Goal: Task Accomplishment & Management: Use online tool/utility

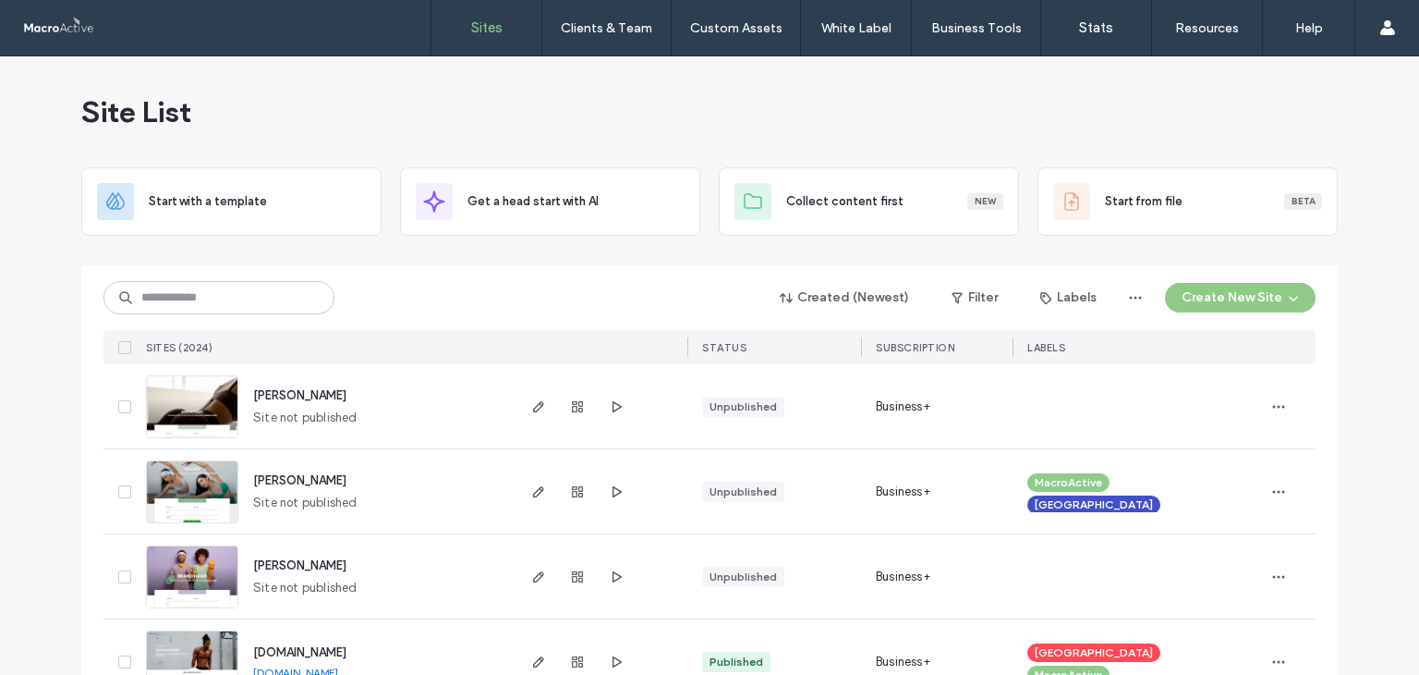
click at [291, 277] on div "Created (Newest) Filter Labels Create New Site SITES (2024) STATUS SUBSCRIPTION…" at bounding box center [710, 314] width 1212 height 99
click at [289, 292] on input at bounding box center [219, 297] width 231 height 33
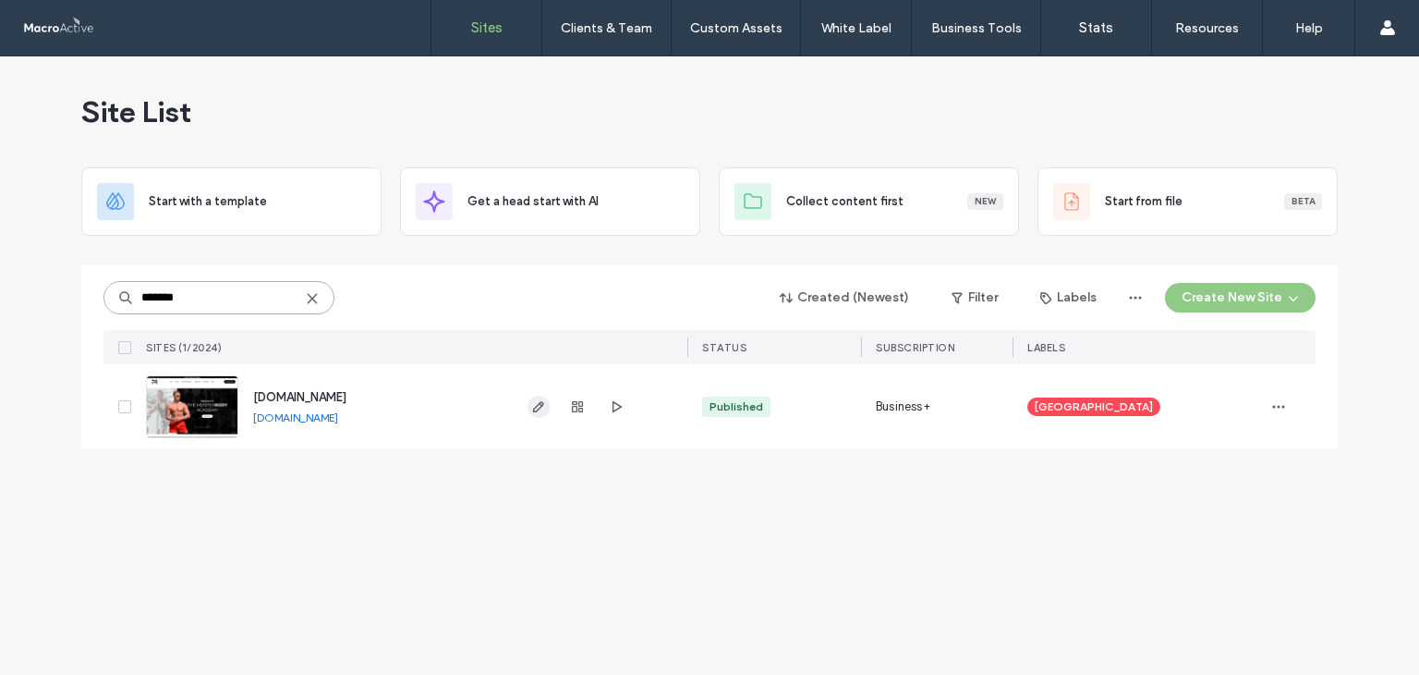
type input "*******"
click at [543, 396] on span "button" at bounding box center [539, 407] width 22 height 22
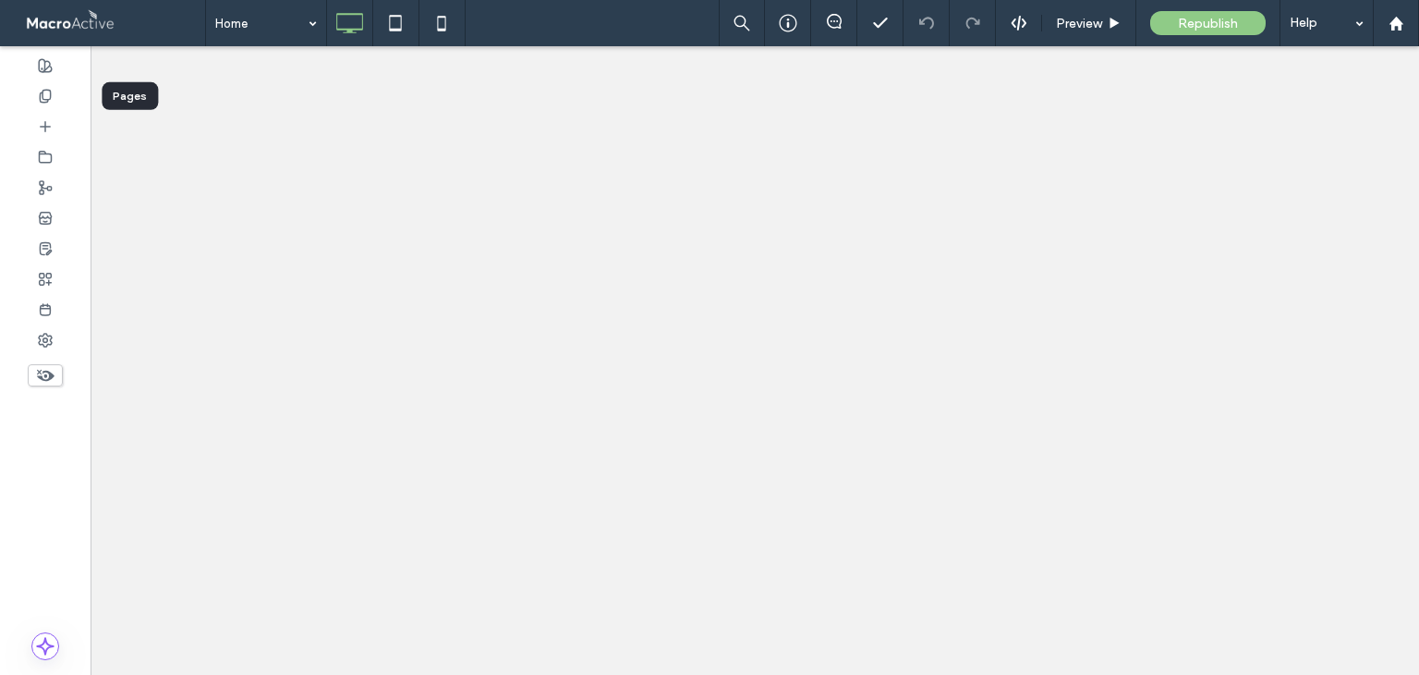
click at [34, 101] on div at bounding box center [45, 95] width 91 height 30
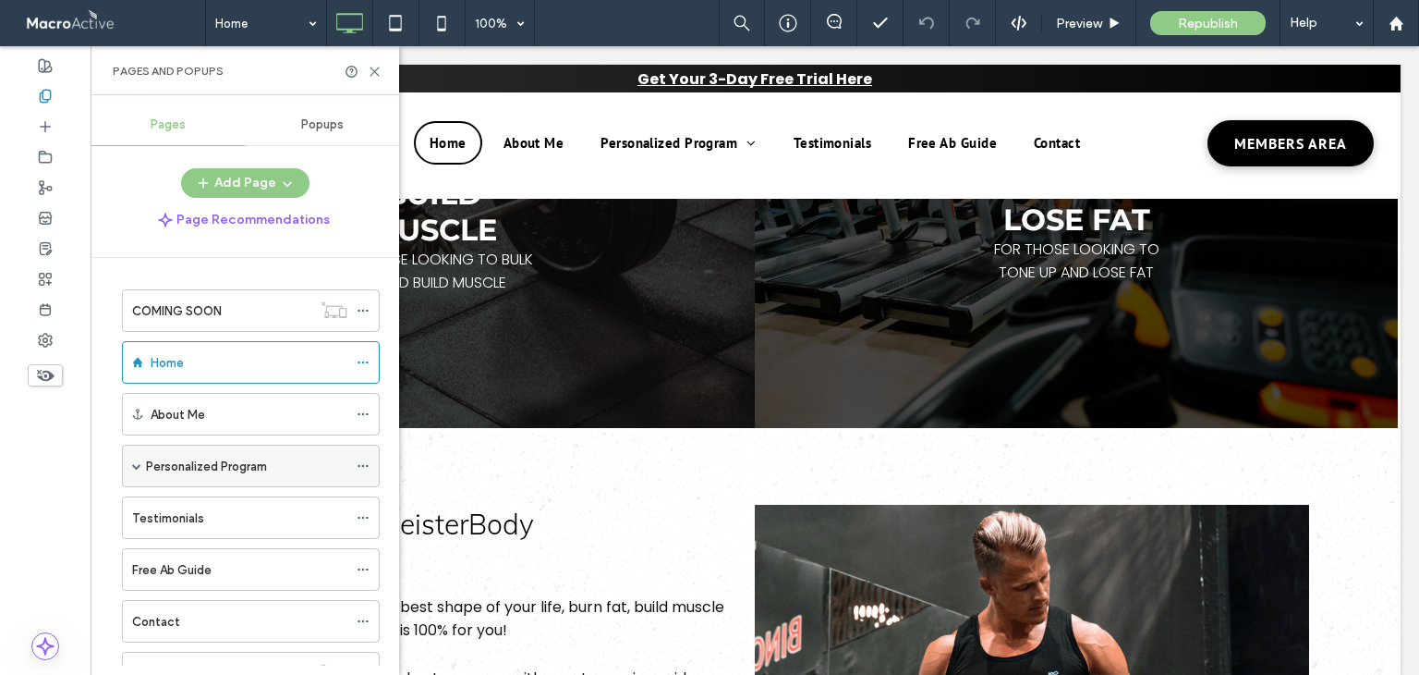
click at [299, 484] on div "Personalized Program" at bounding box center [251, 466] width 258 height 43
click at [195, 445] on div "Personalized Program" at bounding box center [246, 465] width 201 height 41
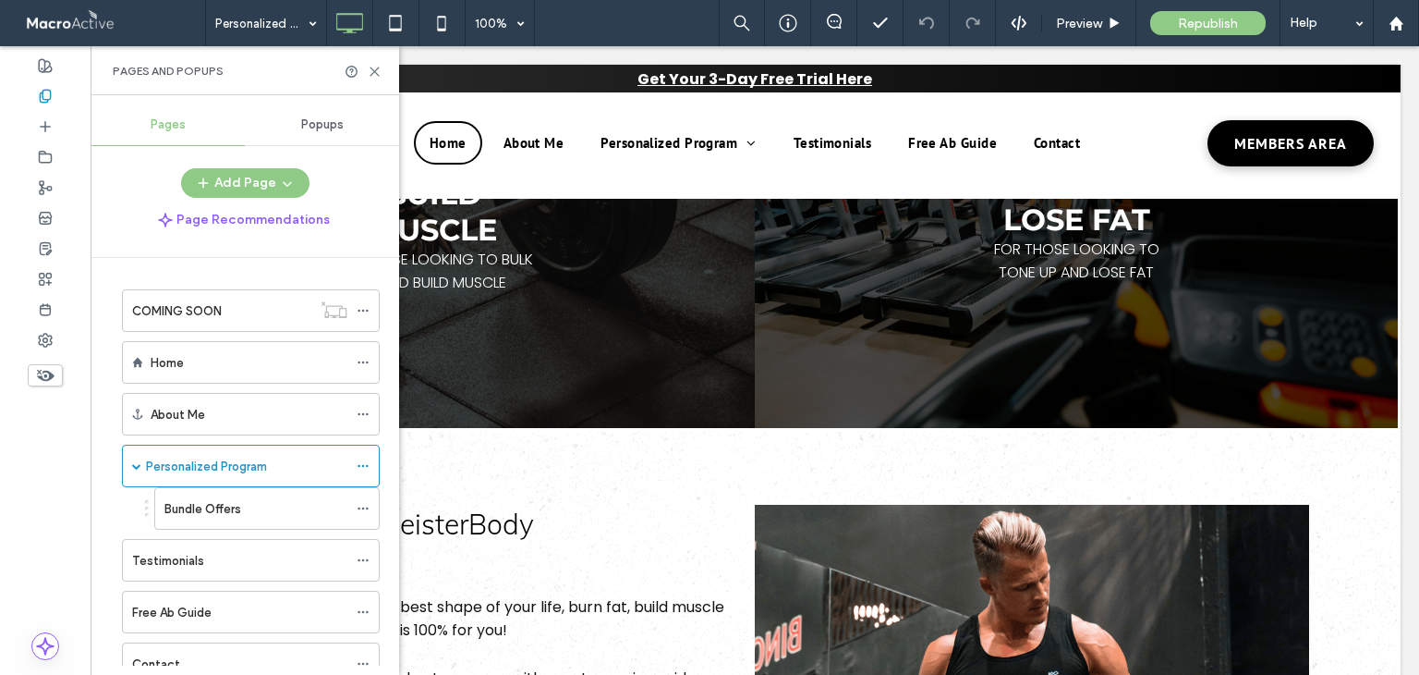
click at [377, 72] on div "Personalized Program 100% Preview Republish Help Site Comments Team & Clients A…" at bounding box center [709, 337] width 1419 height 675
click at [377, 72] on use at bounding box center [375, 71] width 8 height 8
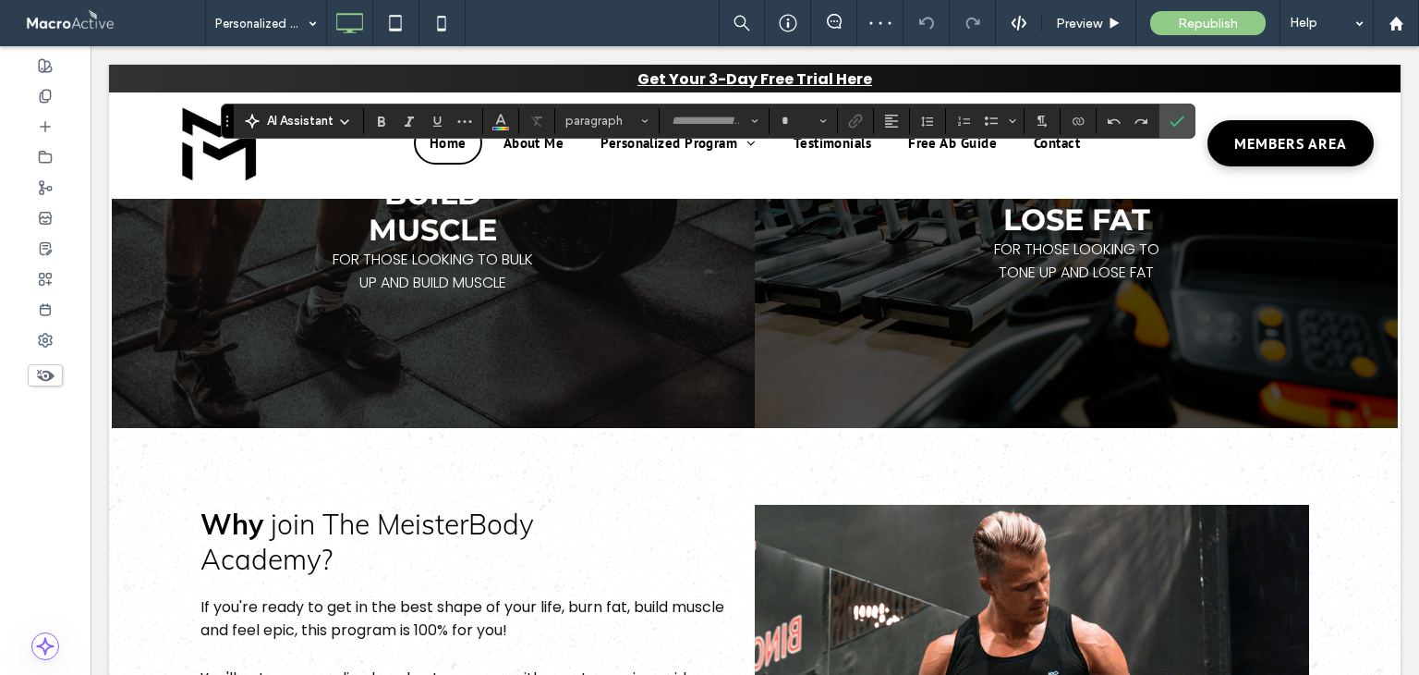
type input "*******"
type input "**"
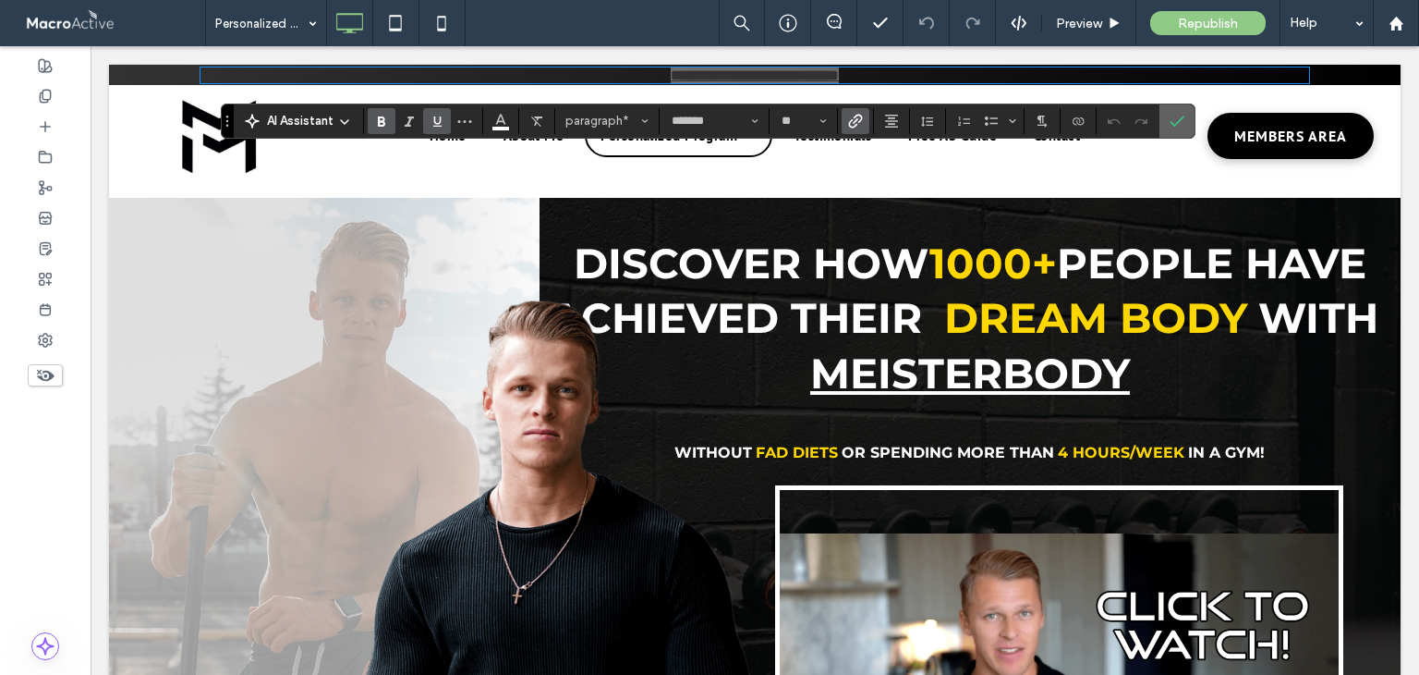
click at [1172, 117] on icon "Confirm" at bounding box center [1177, 121] width 15 height 15
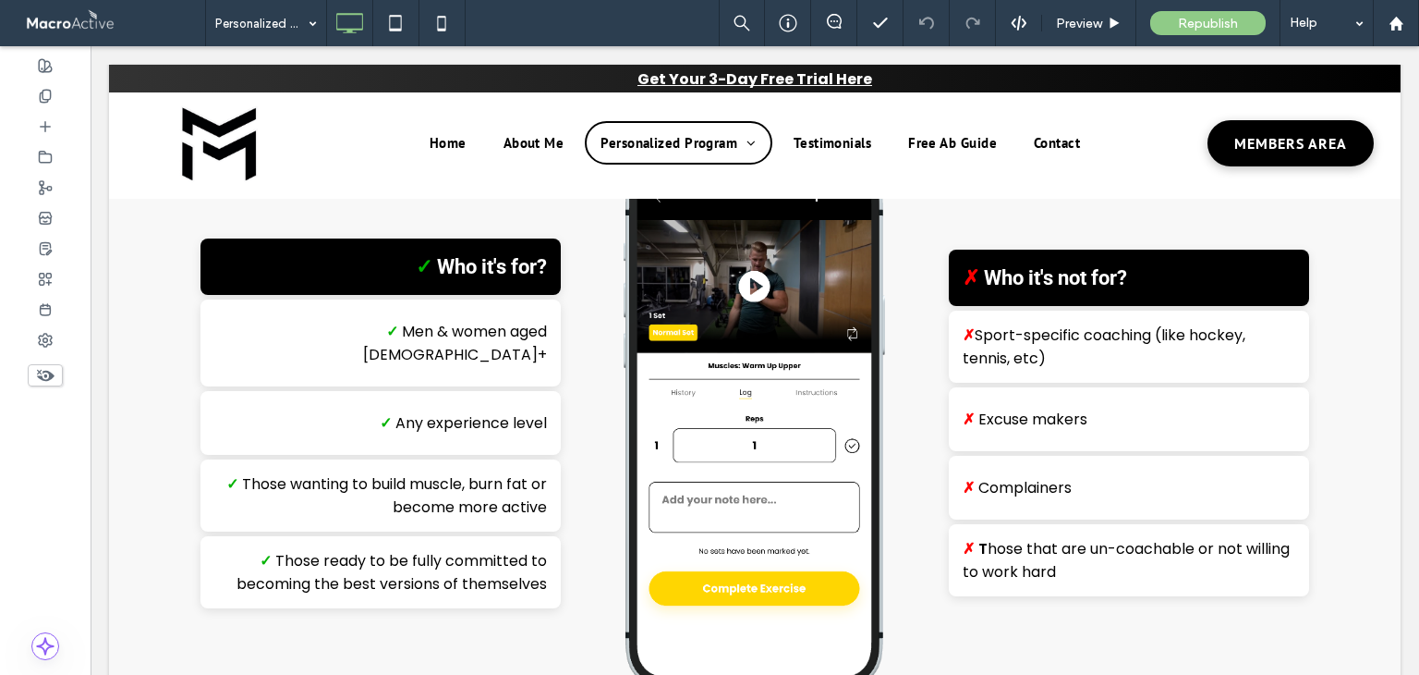
scroll to position [3149, 0]
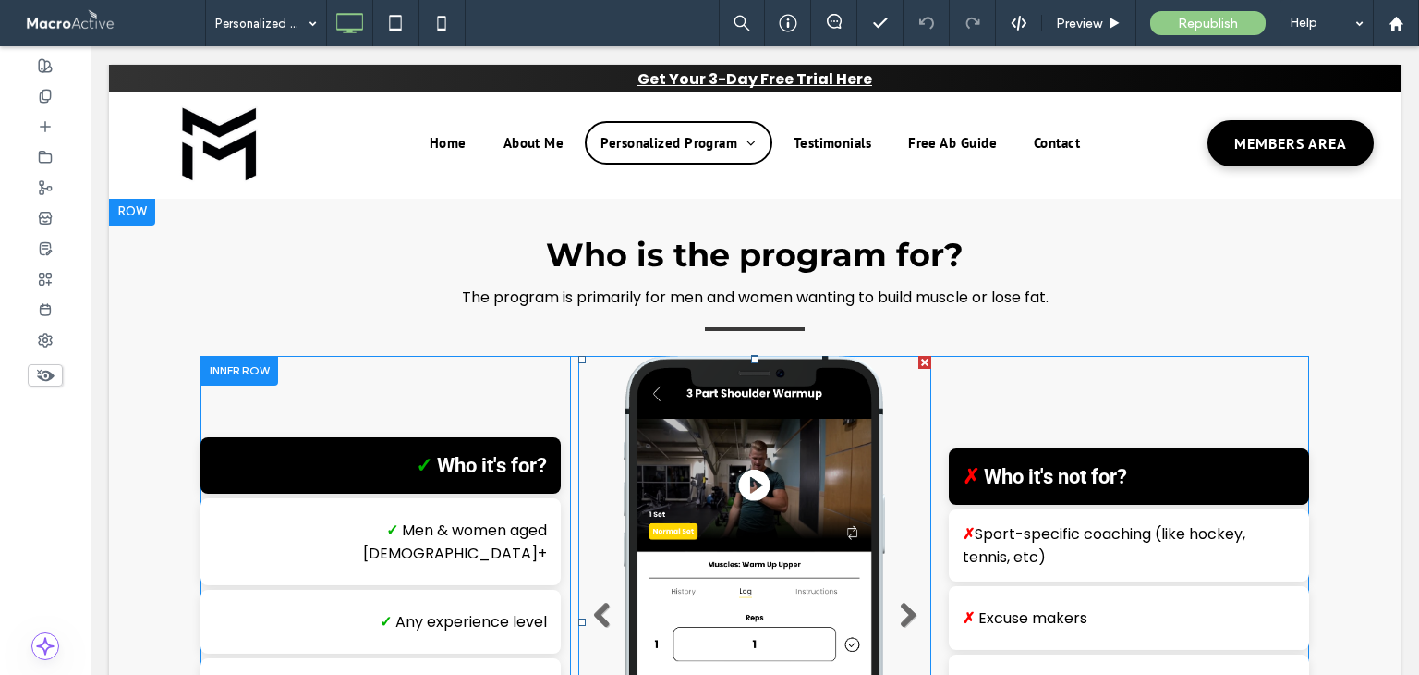
click at [787, 461] on li "Slide title Write your caption here Button" at bounding box center [755, 621] width 353 height 531
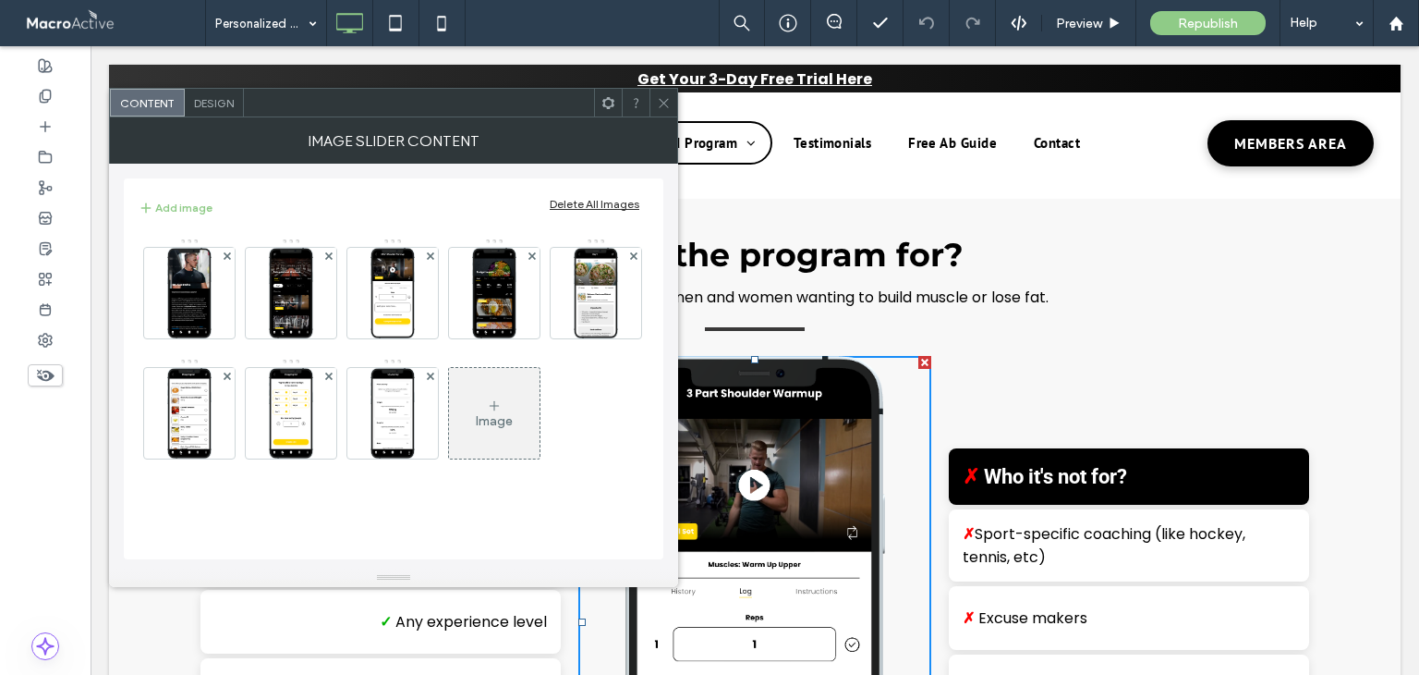
drag, startPoint x: 214, startPoint y: 108, endPoint x: 368, endPoint y: 65, distance: 159.4
click at [214, 108] on span "Design" at bounding box center [214, 103] width 40 height 14
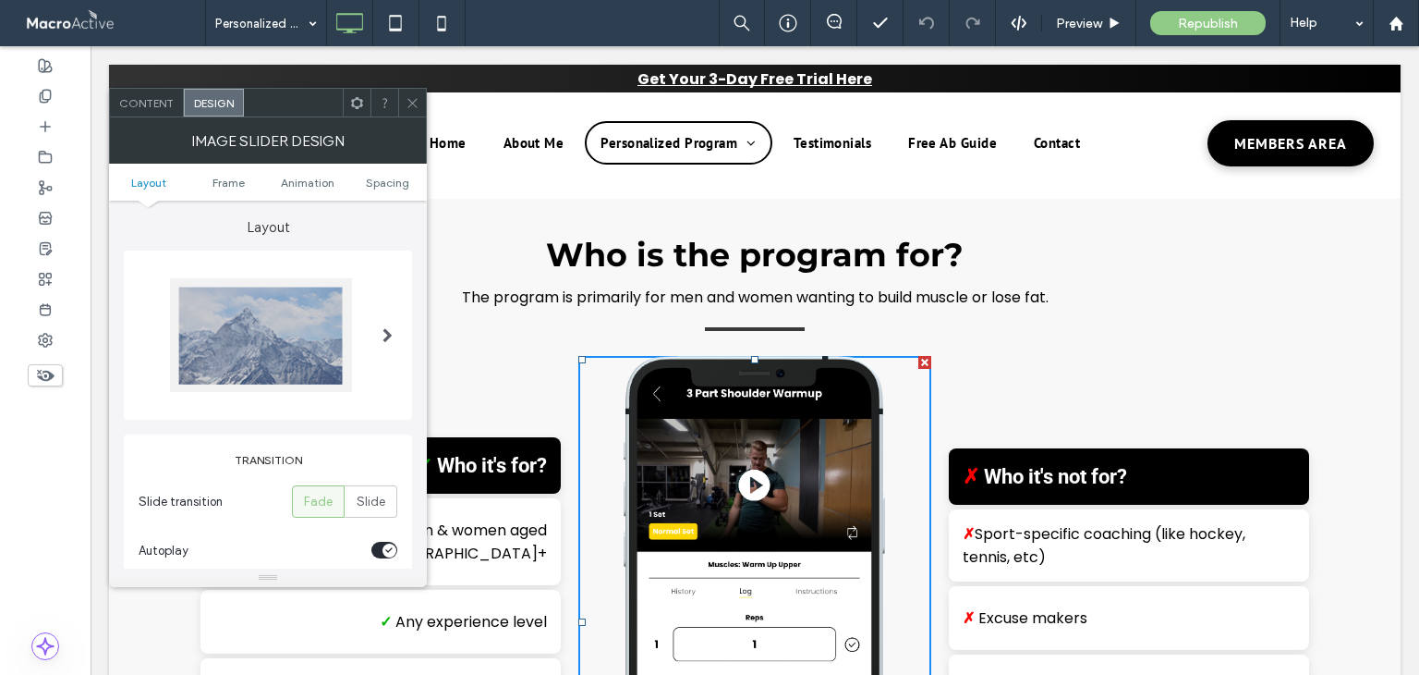
click at [416, 98] on use at bounding box center [412, 102] width 9 height 9
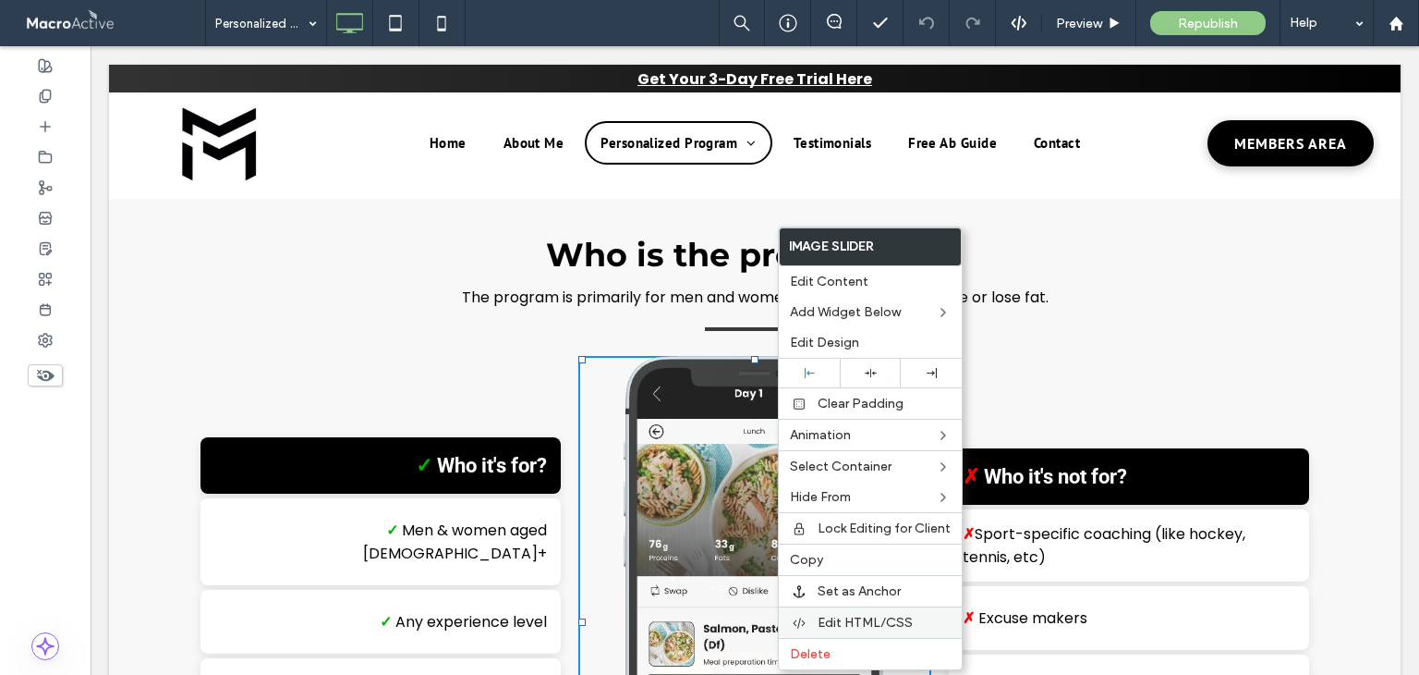
click at [884, 606] on div "Edit HTML/CSS" at bounding box center [870, 621] width 183 height 31
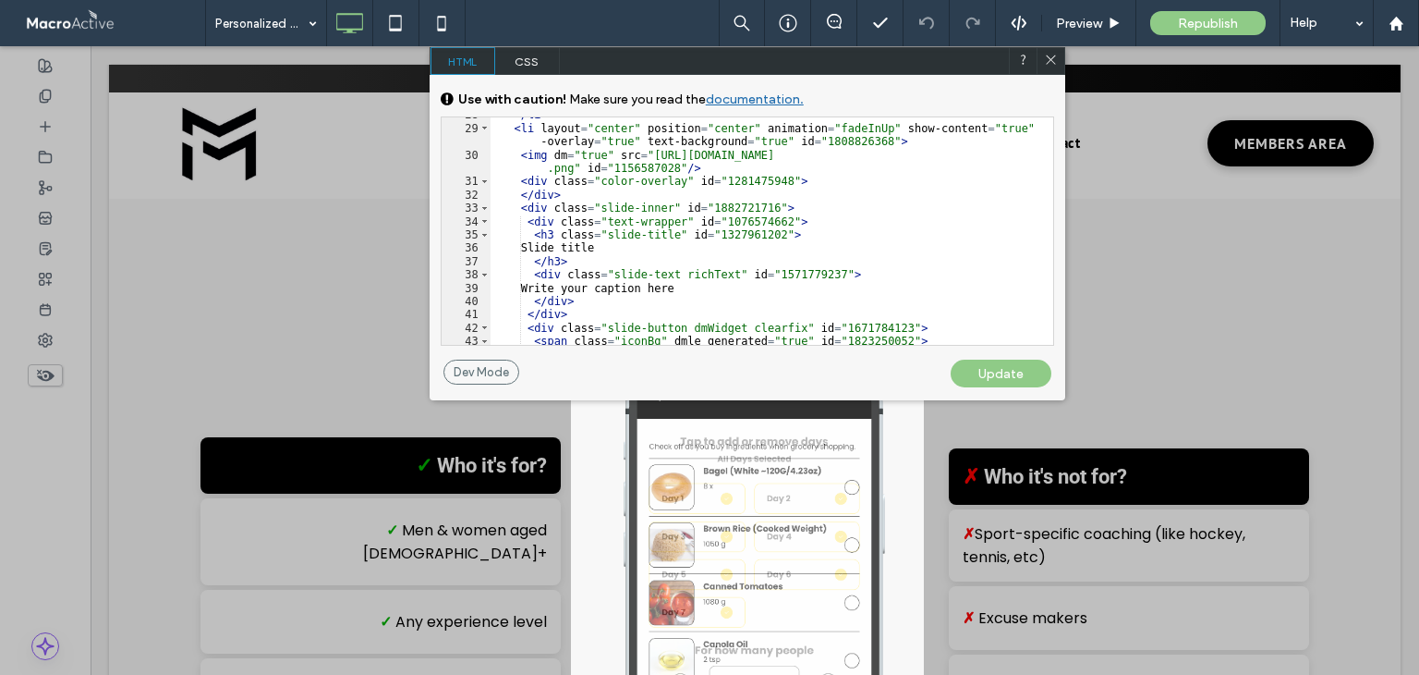
scroll to position [0, 0]
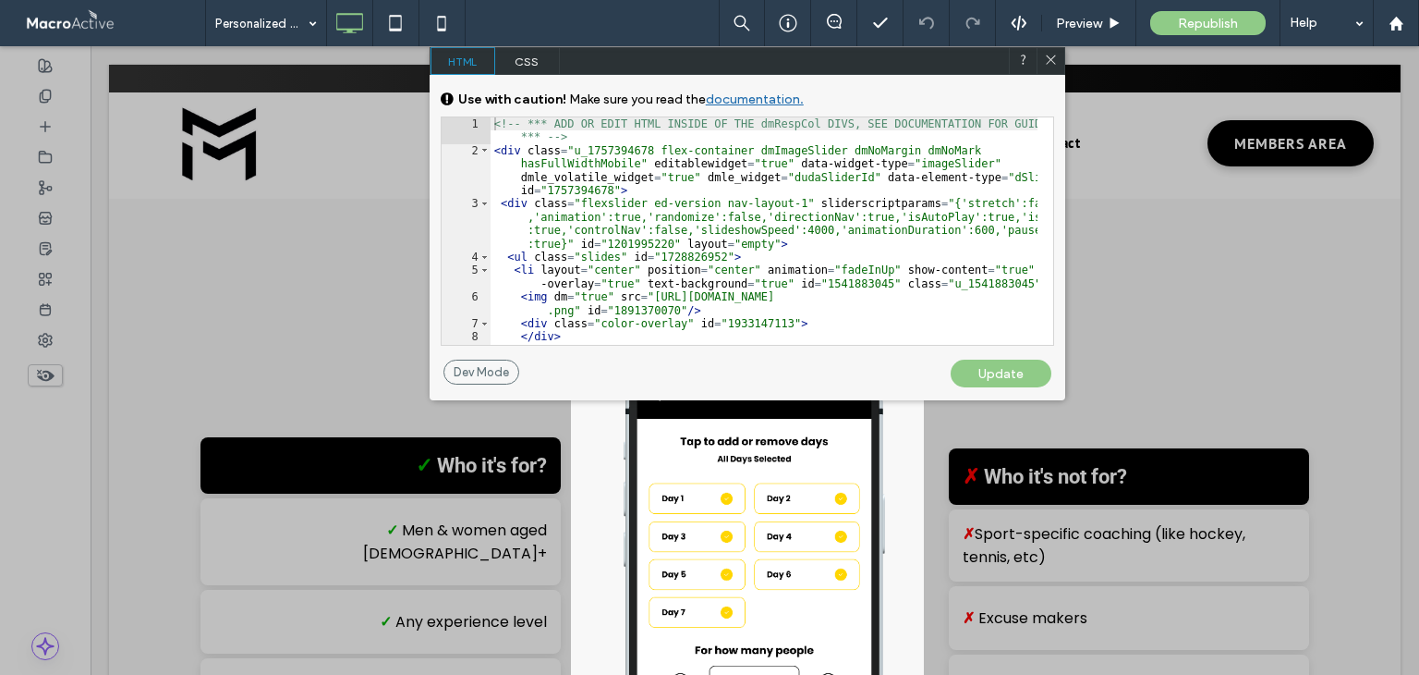
click at [525, 65] on span "CSS" at bounding box center [527, 61] width 65 height 28
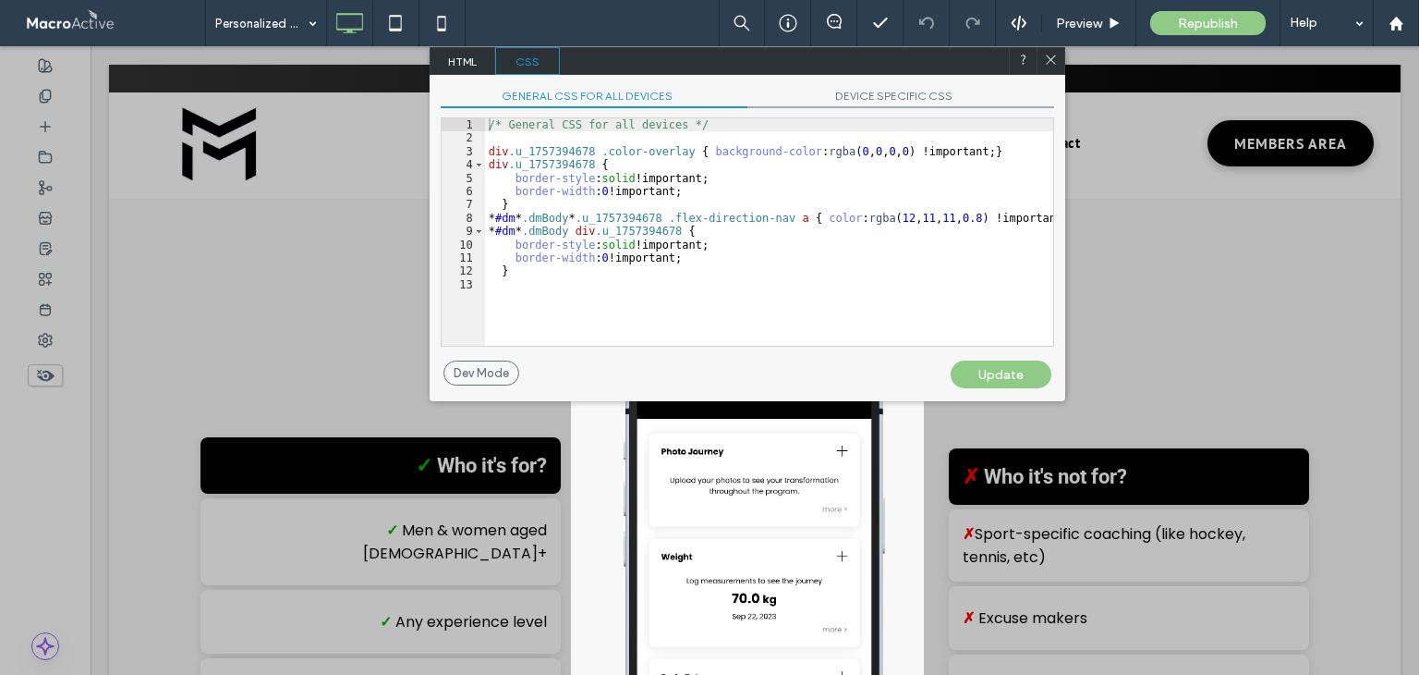
click at [478, 67] on span "HTML" at bounding box center [463, 61] width 65 height 28
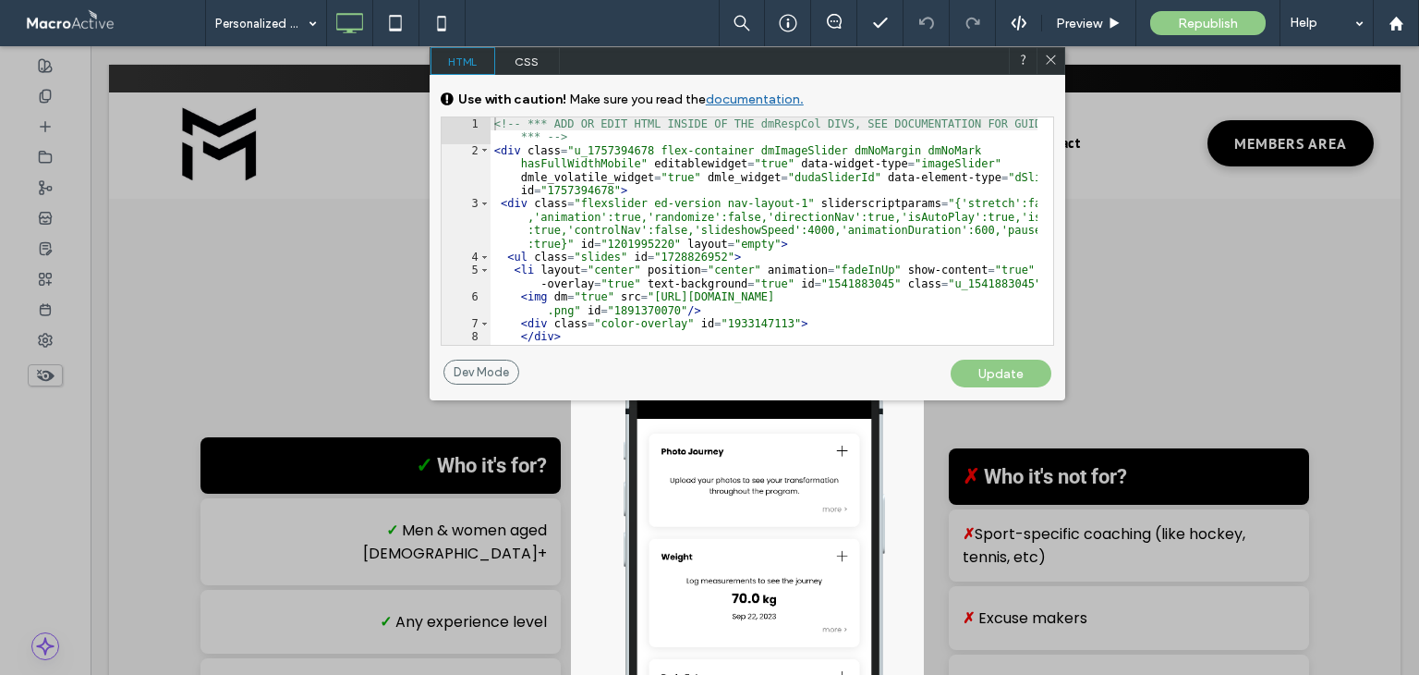
click at [737, 104] on link "documentation." at bounding box center [755, 99] width 98 height 16
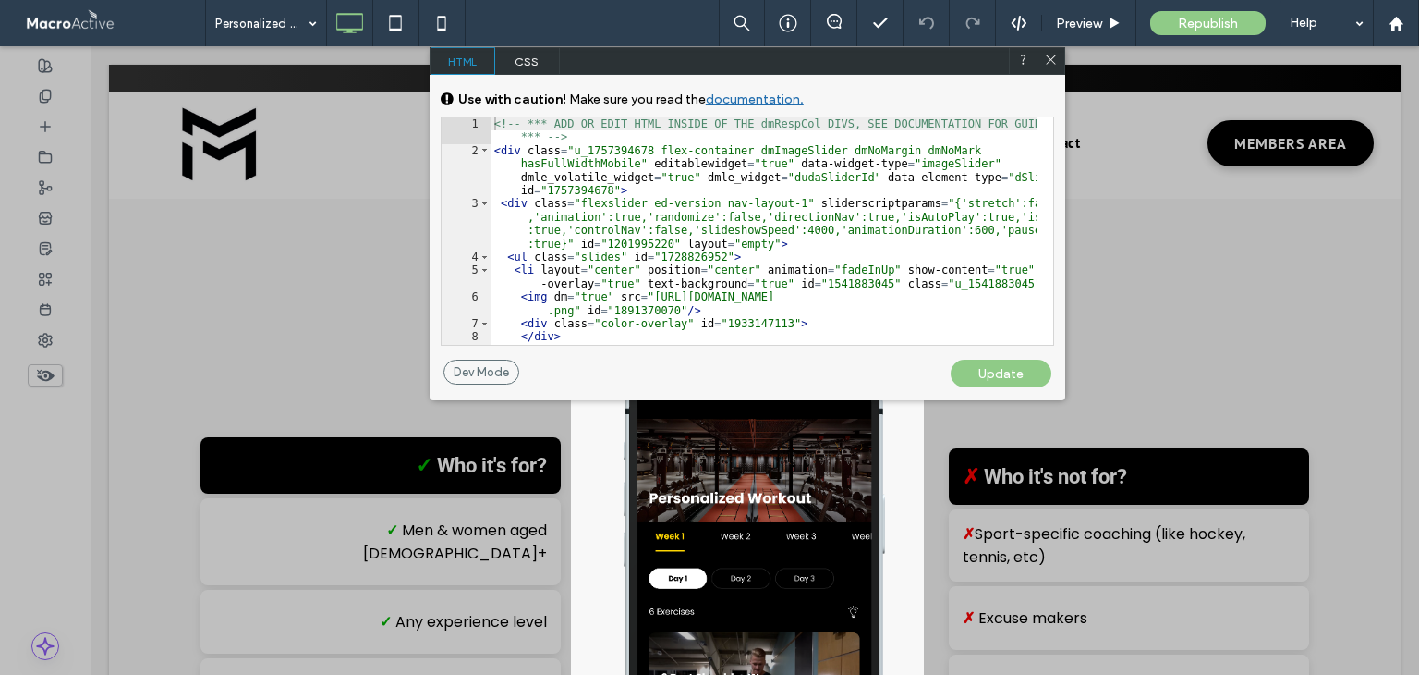
drag, startPoint x: 1054, startPoint y: 55, endPoint x: 967, endPoint y: 15, distance: 95.5
click at [1054, 55] on icon at bounding box center [1051, 60] width 14 height 14
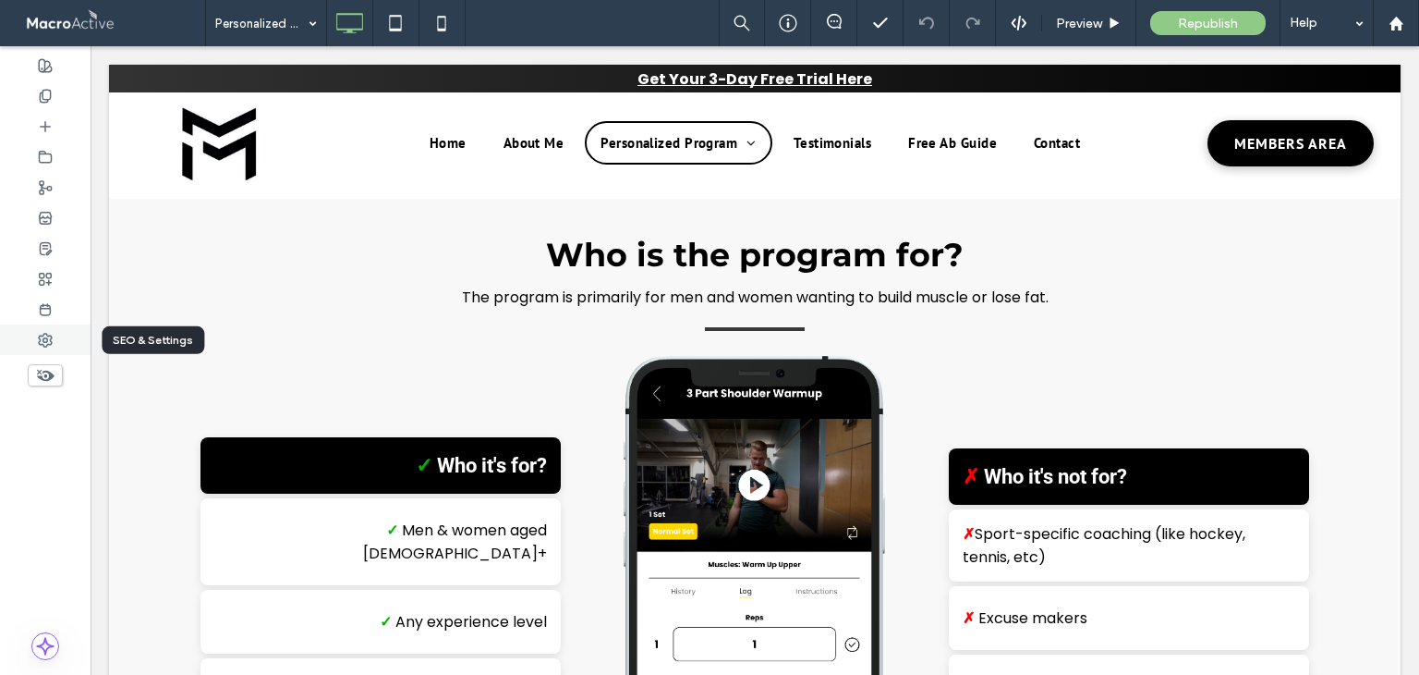
click at [55, 343] on div at bounding box center [45, 339] width 91 height 30
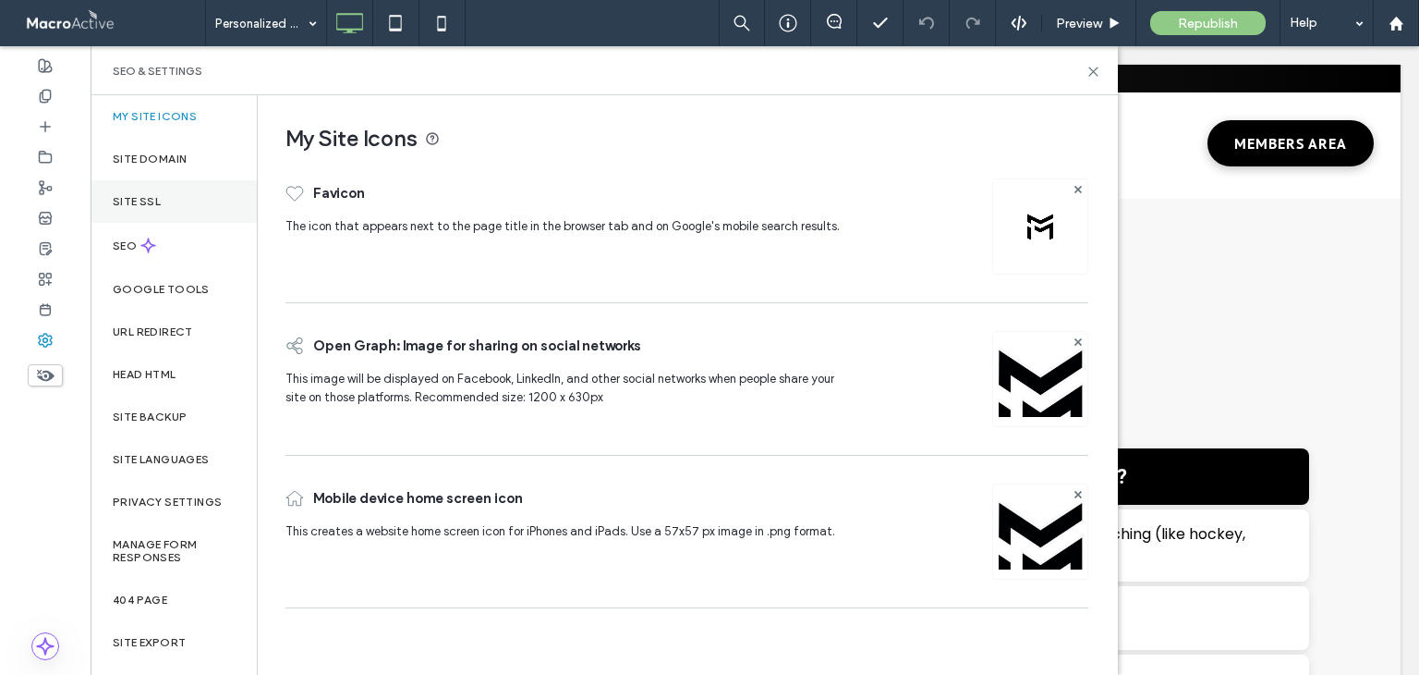
click at [175, 205] on div "Site SSL" at bounding box center [174, 201] width 166 height 43
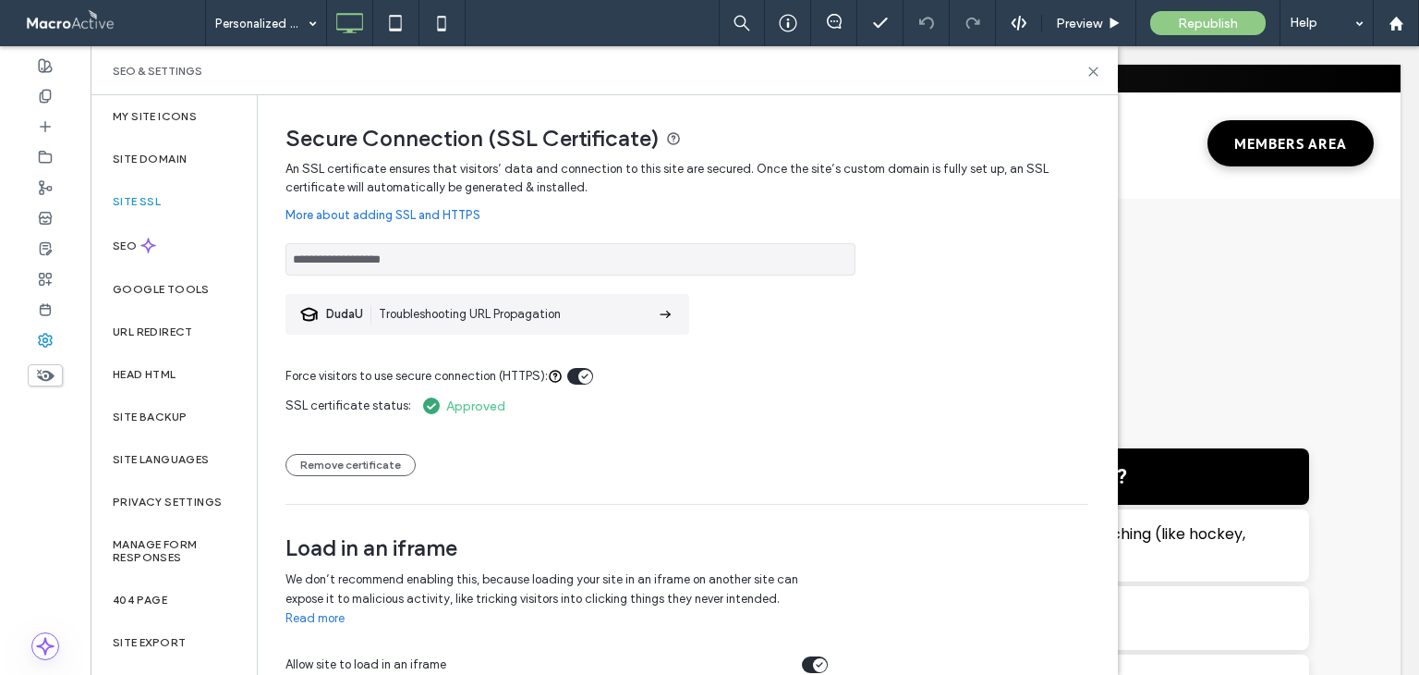
scroll to position [14, 0]
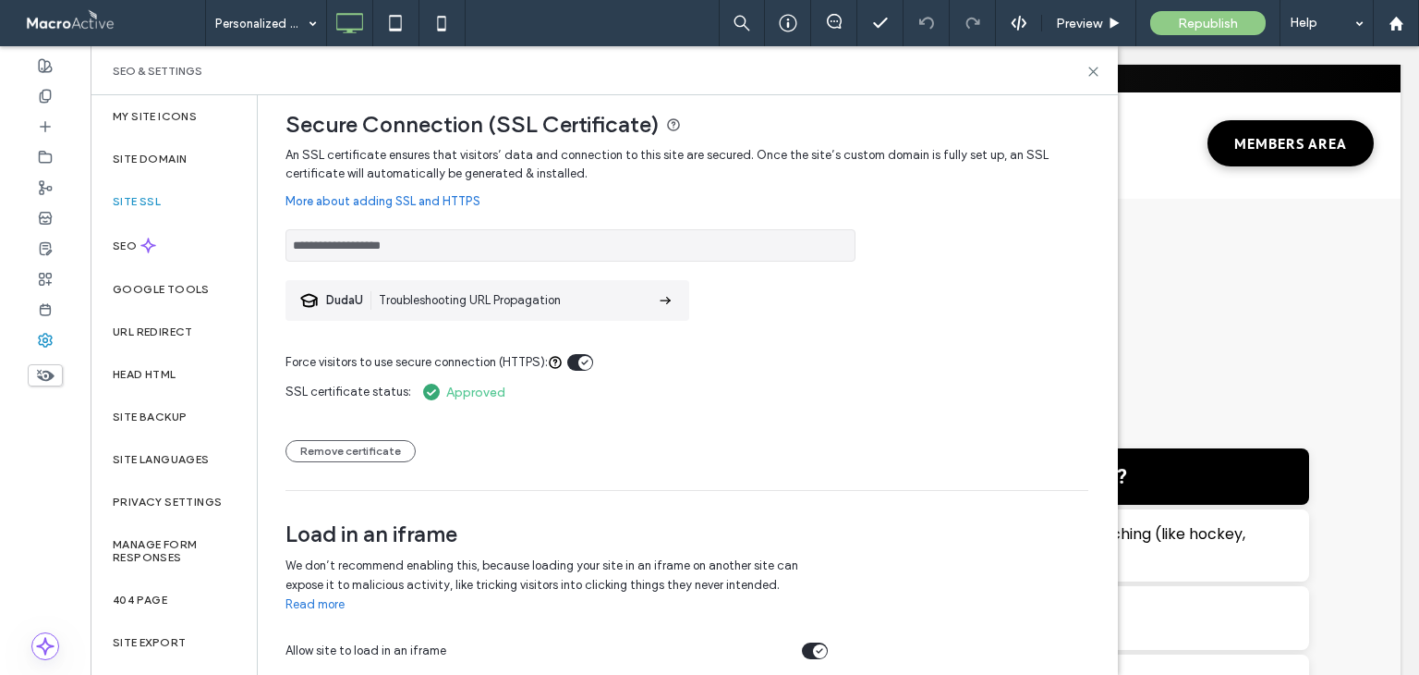
click at [325, 600] on link "Read more" at bounding box center [315, 604] width 59 height 18
click at [1090, 65] on icon at bounding box center [1094, 72] width 14 height 14
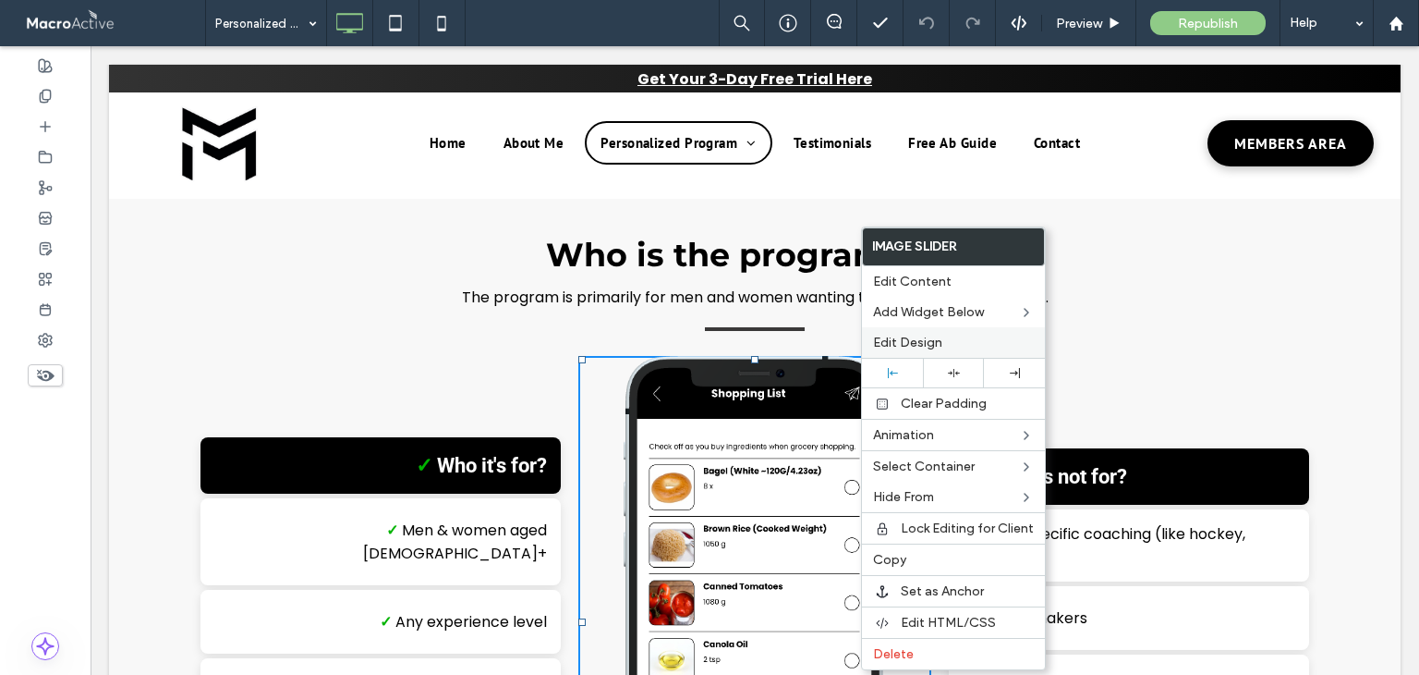
click at [952, 343] on label "Edit Design" at bounding box center [953, 343] width 161 height 16
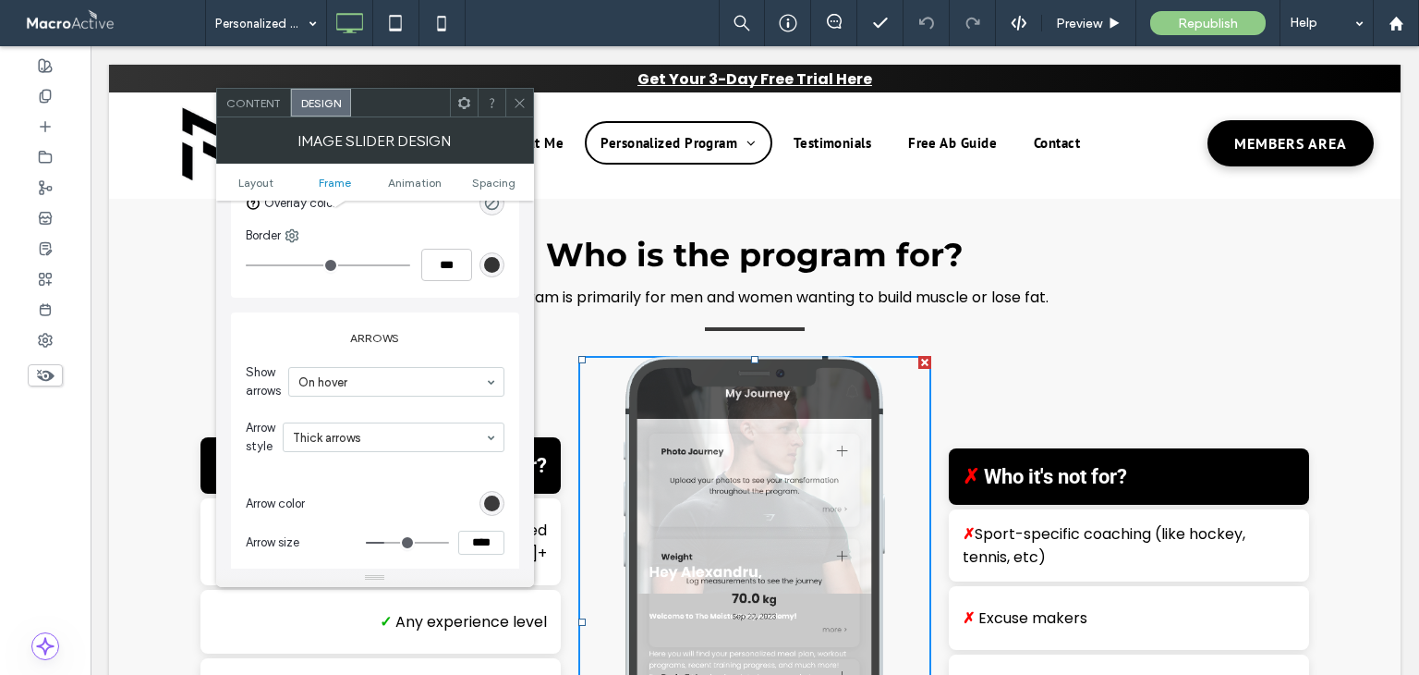
scroll to position [798, 0]
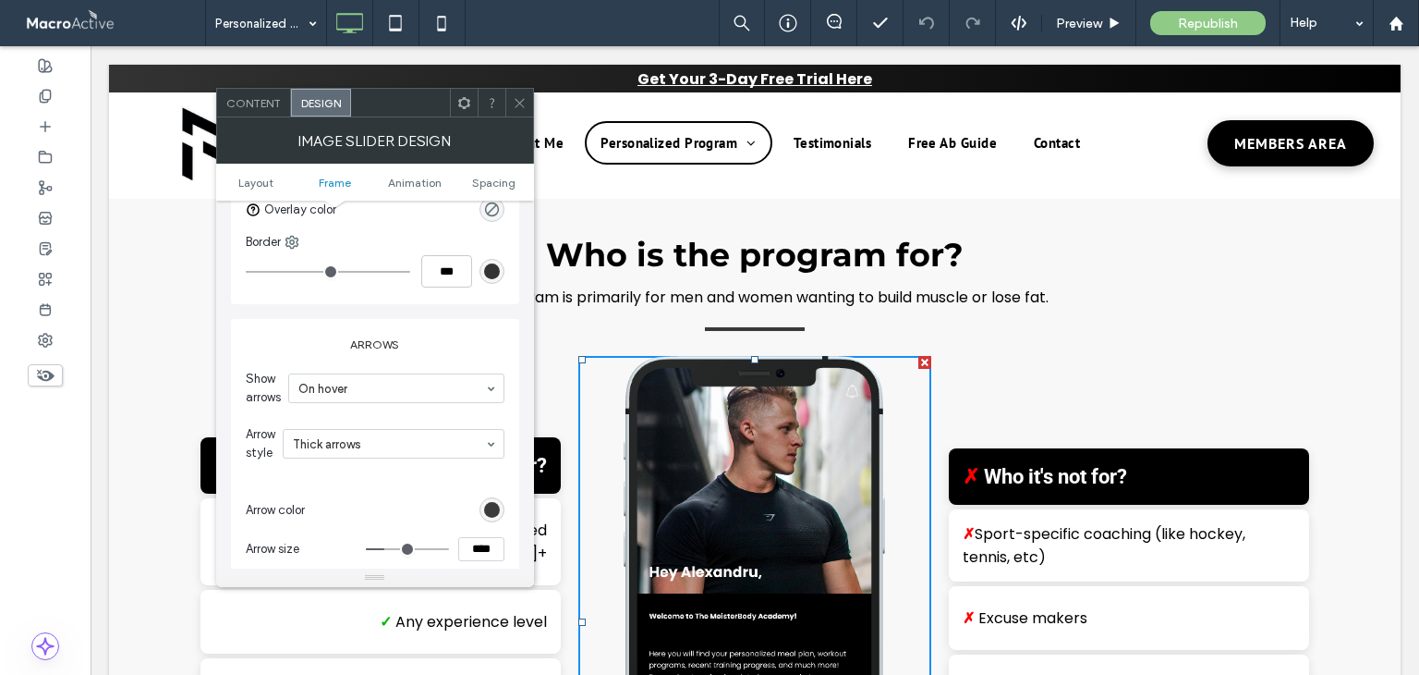
click at [461, 111] on span at bounding box center [464, 103] width 14 height 28
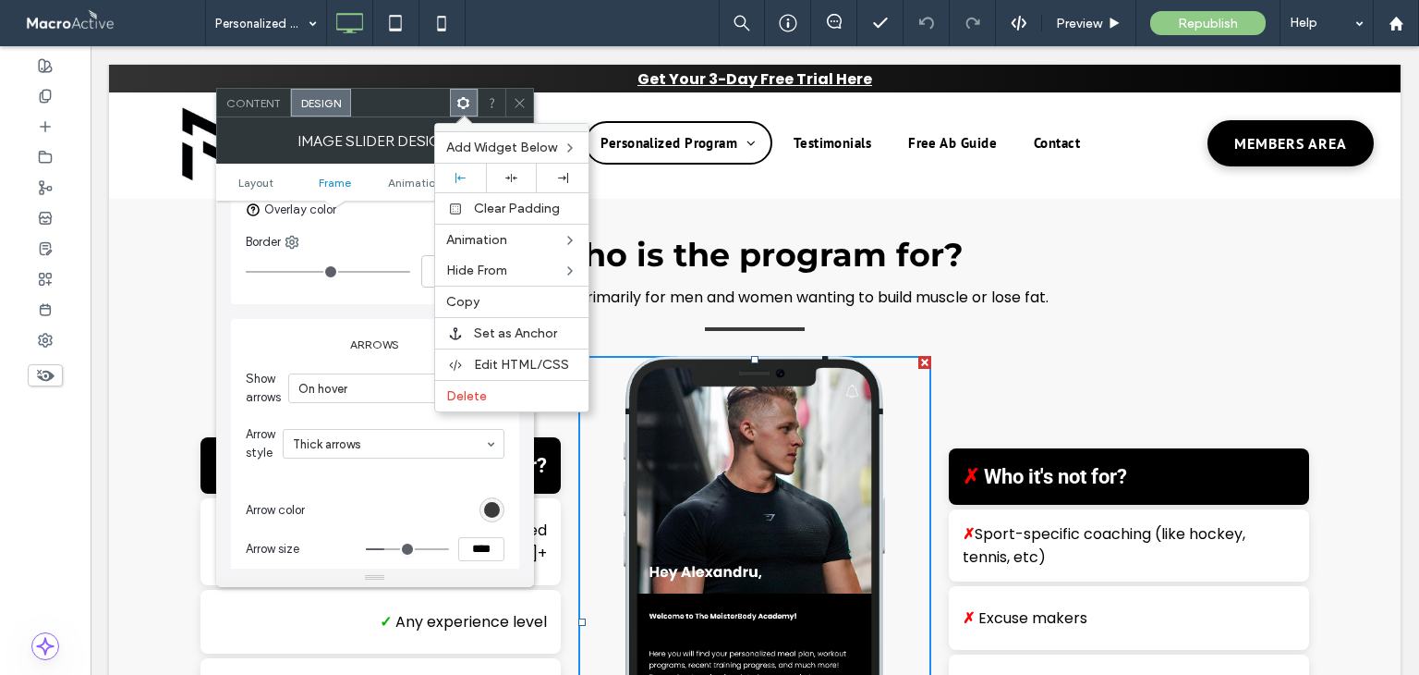
click at [349, 295] on div "Change affects desktop and tablet Full width Width ***** Height ***** Display f…" at bounding box center [375, 115] width 288 height 377
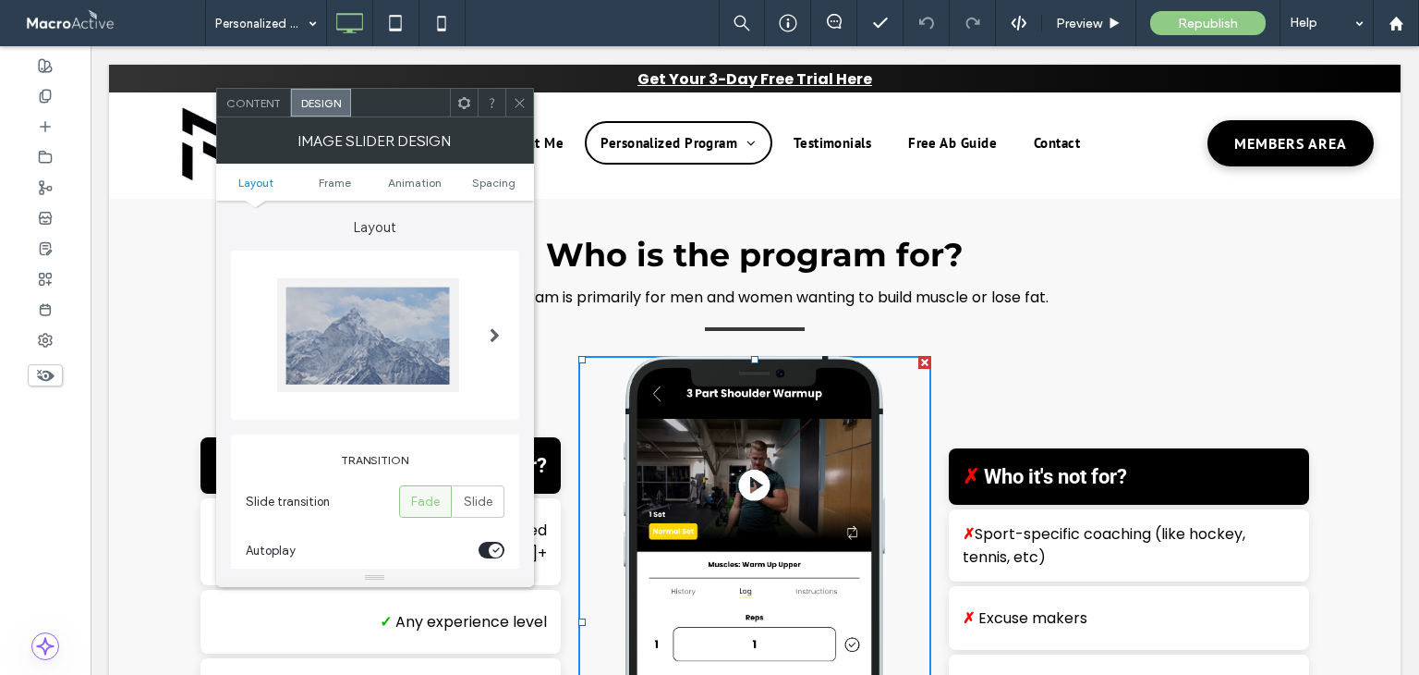
click at [283, 112] on div "Content" at bounding box center [254, 103] width 74 height 28
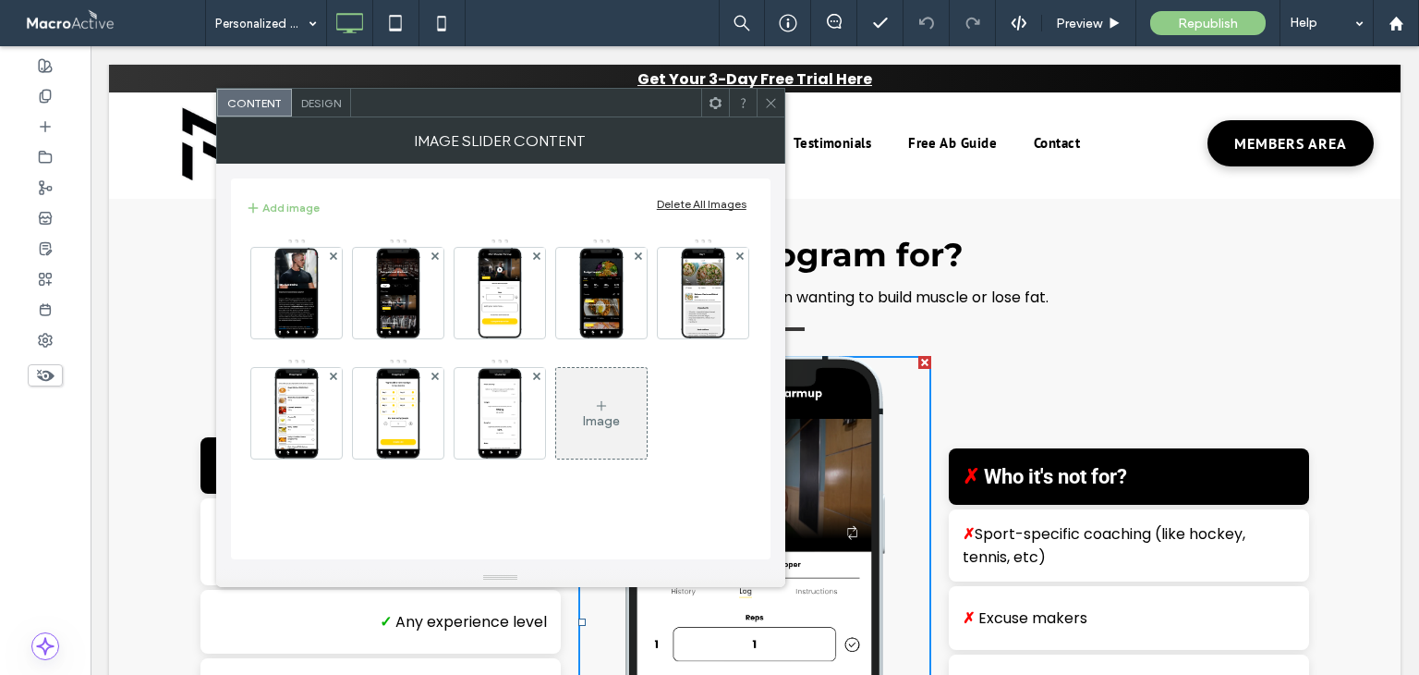
click at [714, 117] on div "Image Slider Content" at bounding box center [500, 140] width 569 height 46
click at [717, 114] on span at bounding box center [716, 103] width 14 height 28
click at [767, 101] on icon at bounding box center [771, 103] width 14 height 14
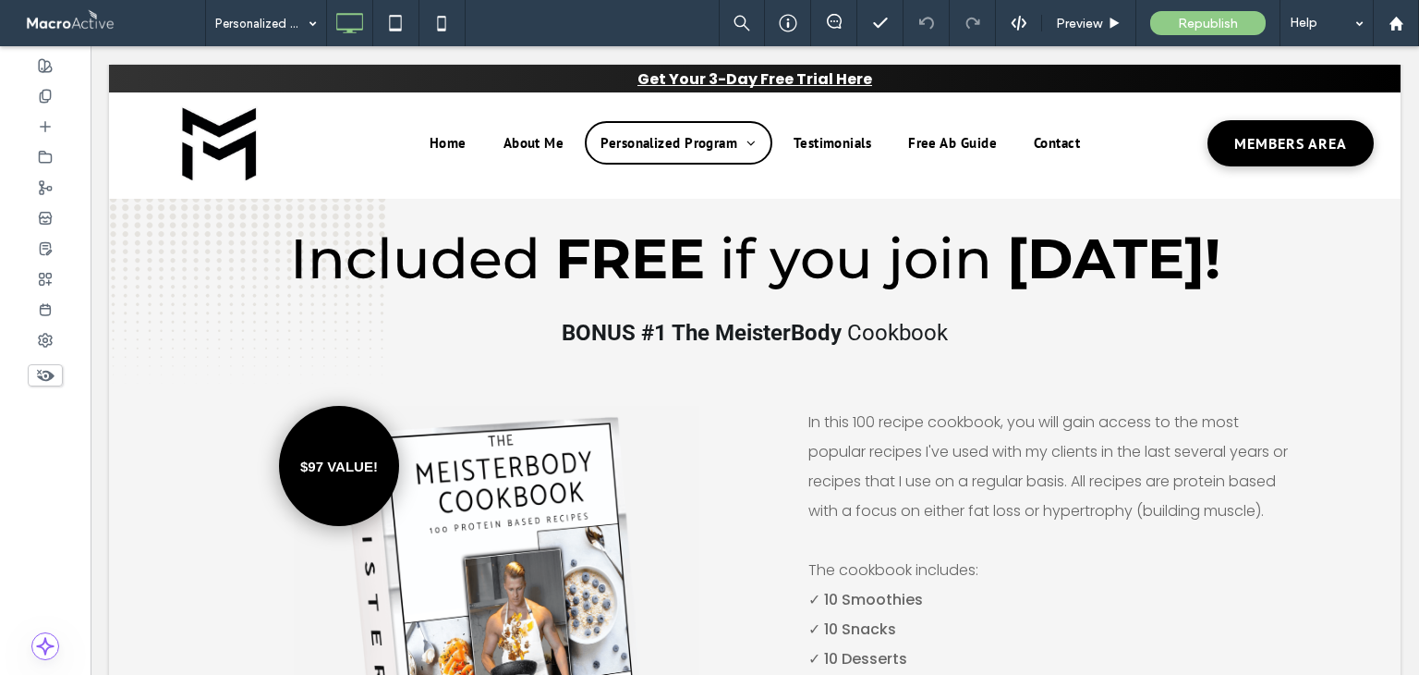
scroll to position [6373, 0]
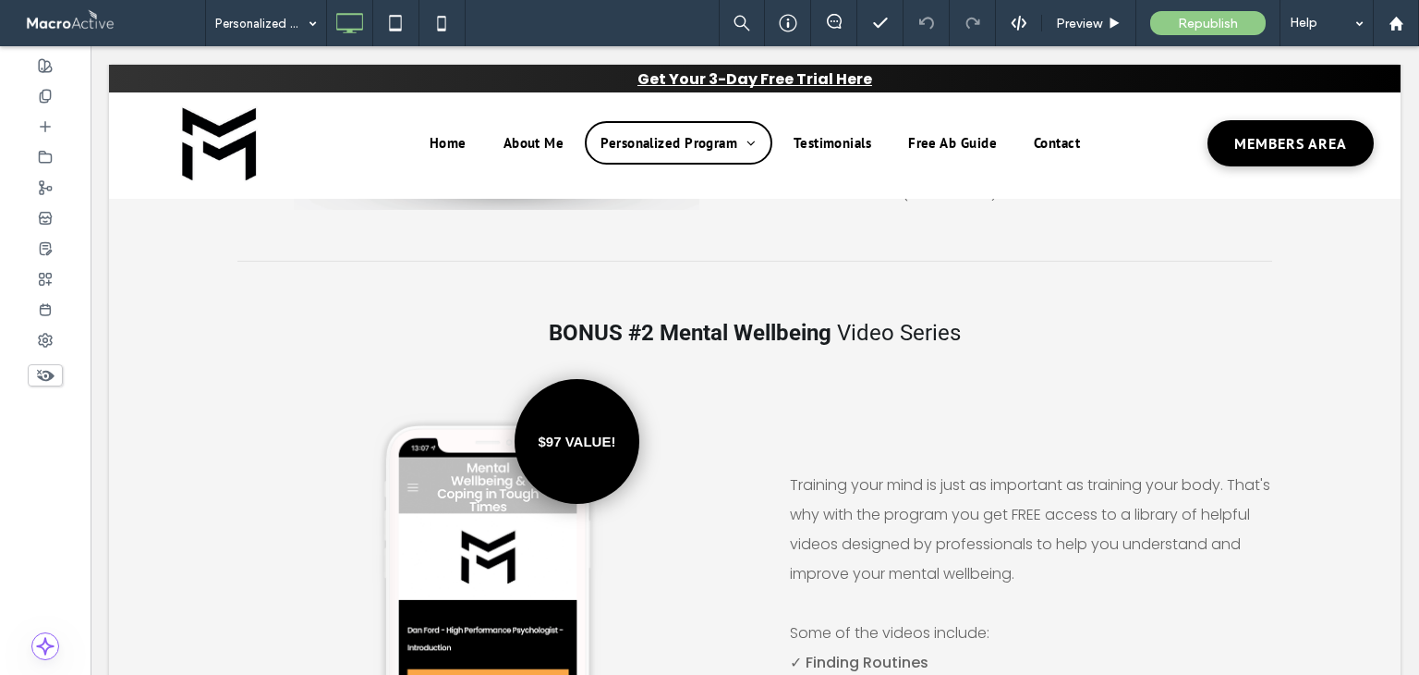
scroll to position [6373, 0]
